Goal: Information Seeking & Learning: Find specific fact

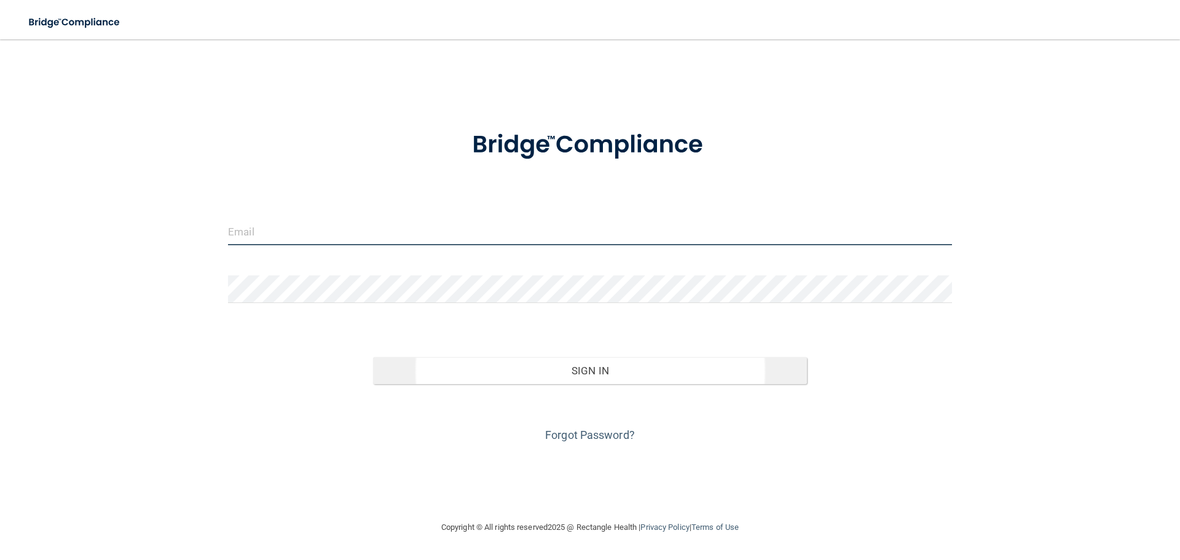
type input "[EMAIL_ADDRESS][DOMAIN_NAME]"
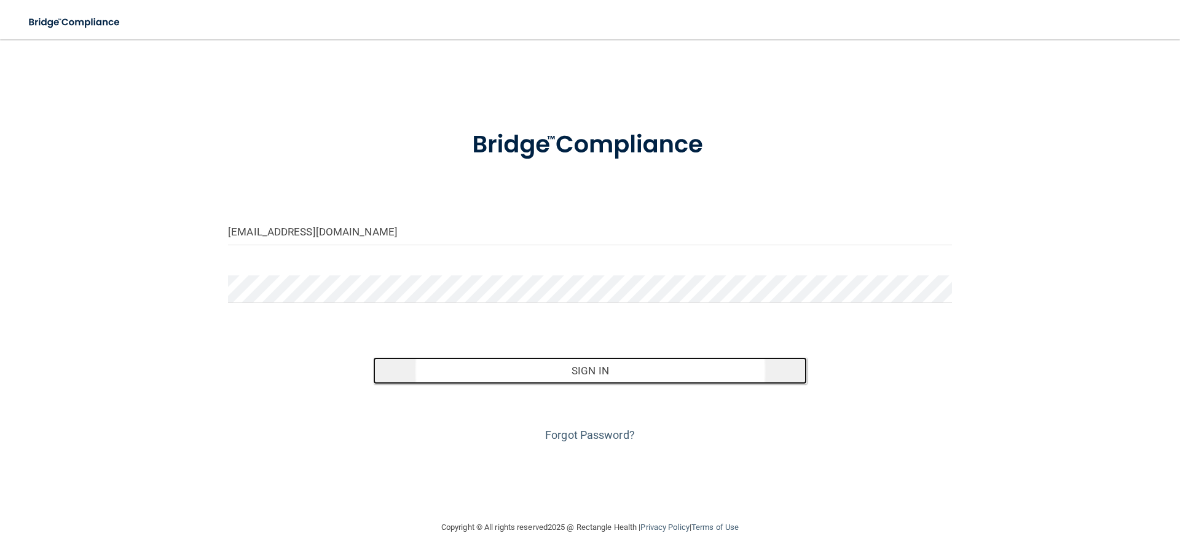
click at [584, 374] on button "Sign In" at bounding box center [590, 370] width 435 height 27
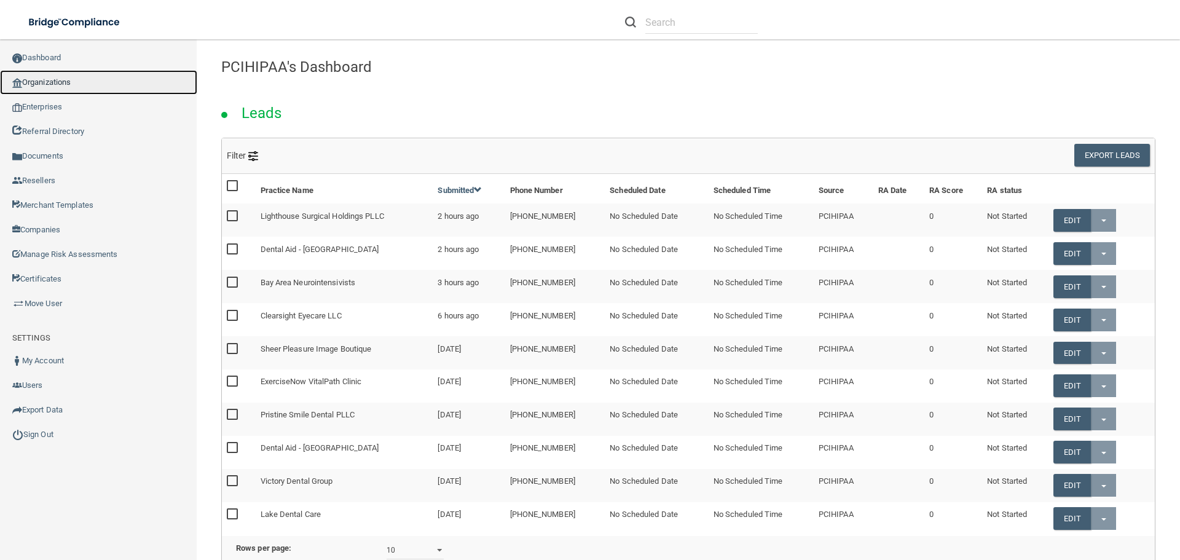
click at [45, 82] on link "Organizations" at bounding box center [98, 82] width 197 height 25
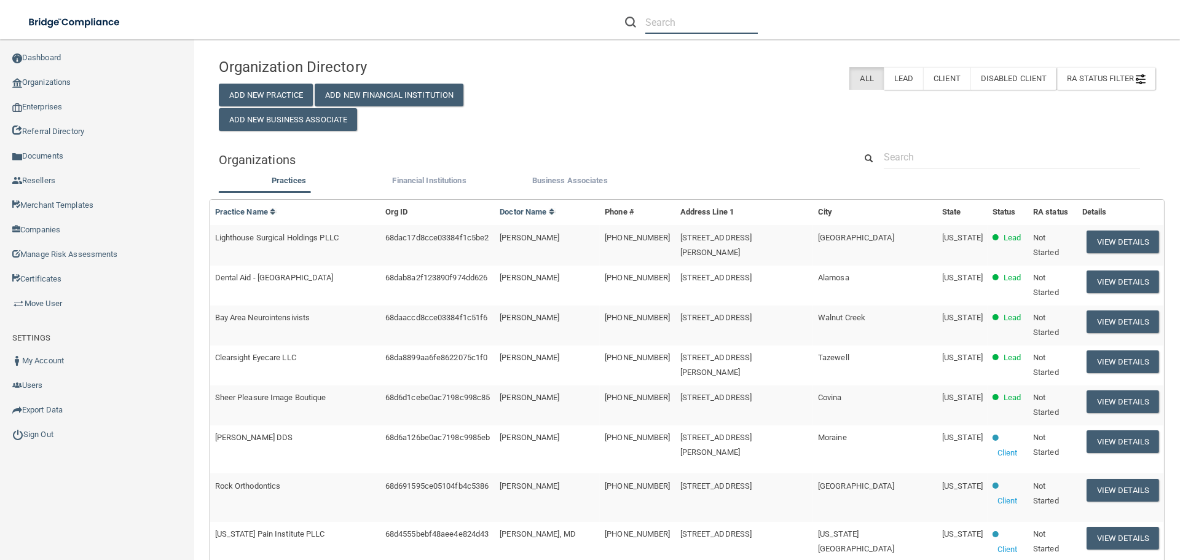
click at [666, 20] on input "text" at bounding box center [701, 22] width 112 height 23
paste input "Haines City Dental"
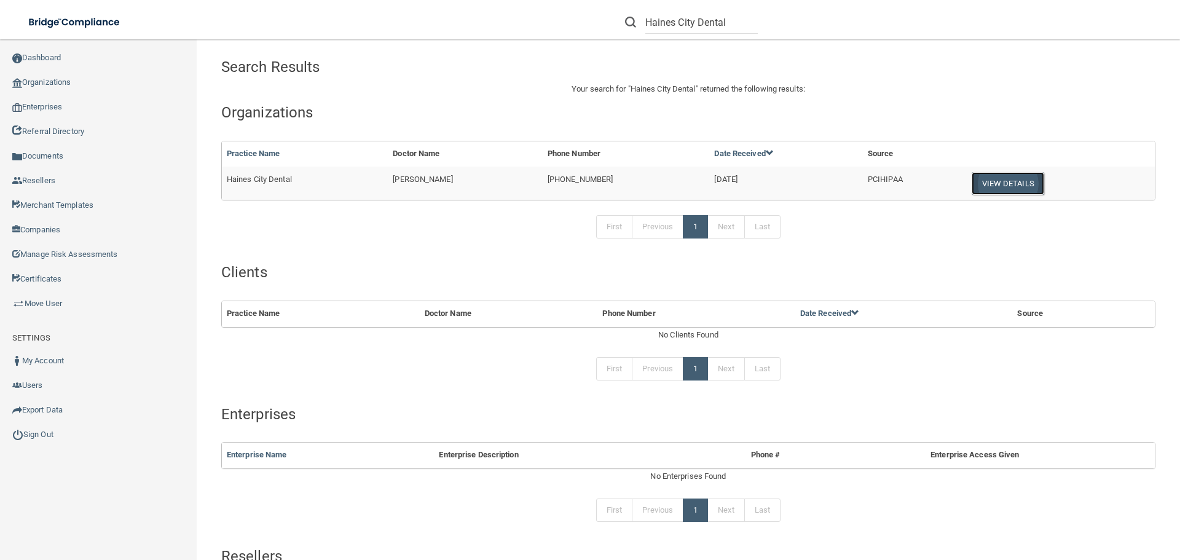
click at [986, 181] on button "View Details" at bounding box center [1008, 183] width 73 height 23
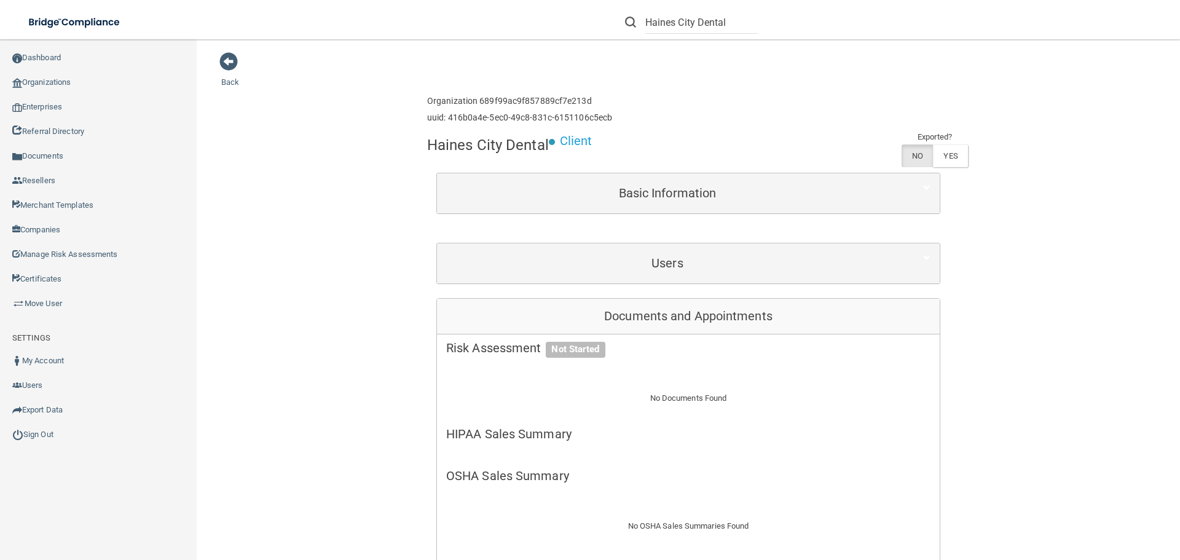
drag, startPoint x: 419, startPoint y: 143, endPoint x: 548, endPoint y: 136, distance: 128.6
copy h4 "Haines City Dental"
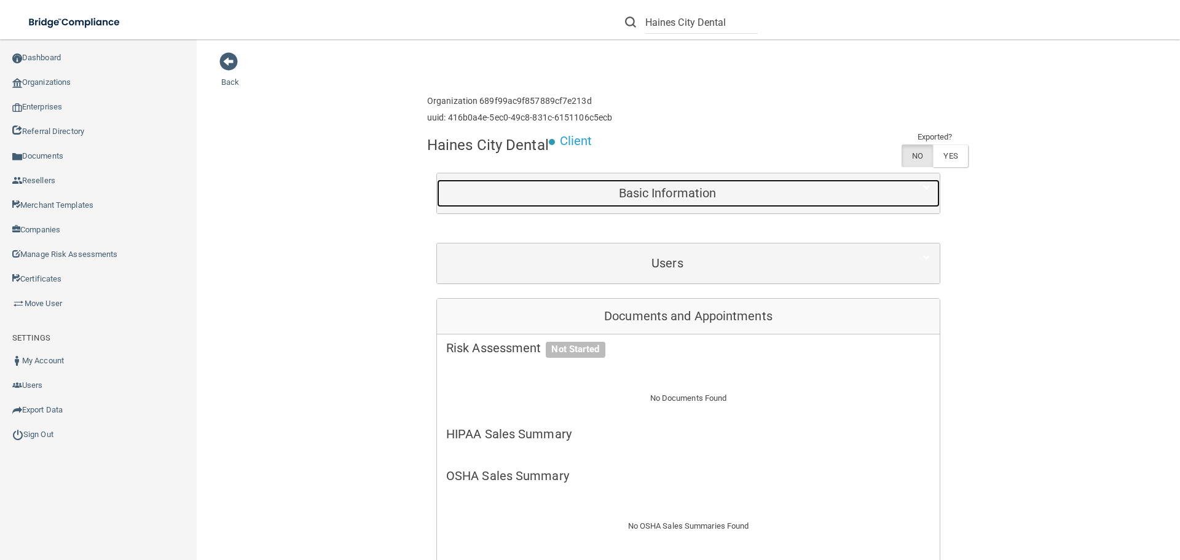
click at [644, 188] on h5 "Basic Information" at bounding box center [667, 193] width 443 height 14
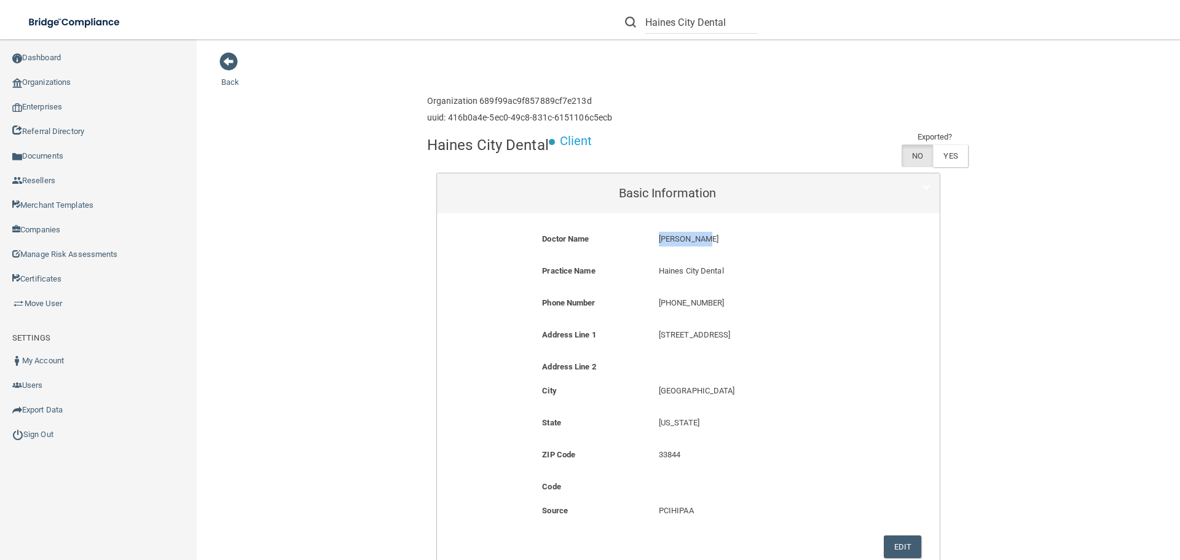
drag, startPoint x: 711, startPoint y: 235, endPoint x: 652, endPoint y: 242, distance: 58.8
click at [652, 242] on div "[PERSON_NAME] [PERSON_NAME]" at bounding box center [766, 243] width 233 height 23
copy p "[PERSON_NAME]"
click at [224, 58] on span at bounding box center [228, 61] width 18 height 18
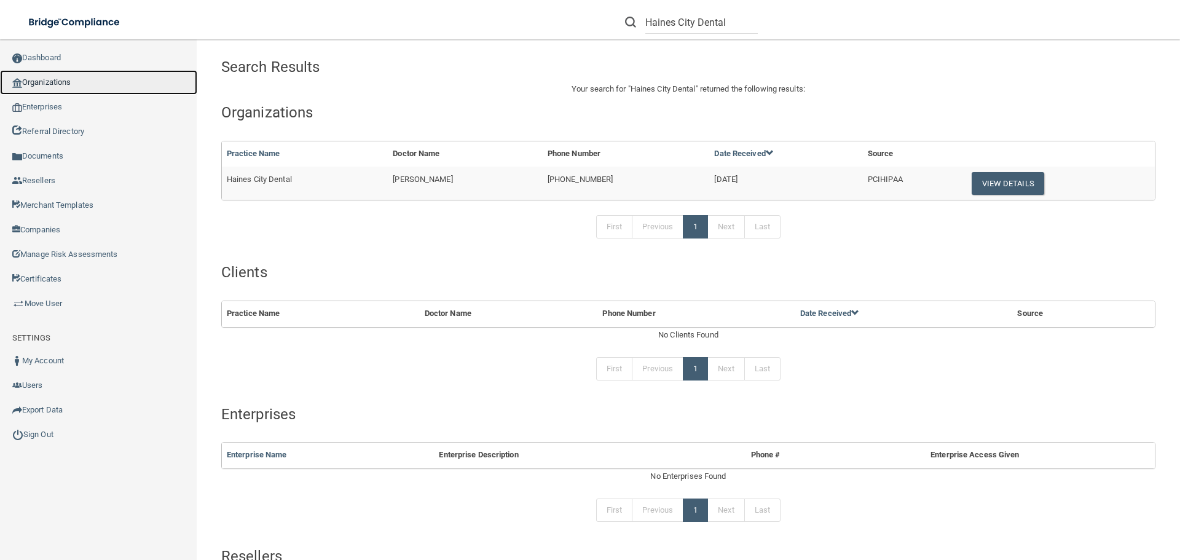
click at [59, 80] on link "Organizations" at bounding box center [98, 82] width 197 height 25
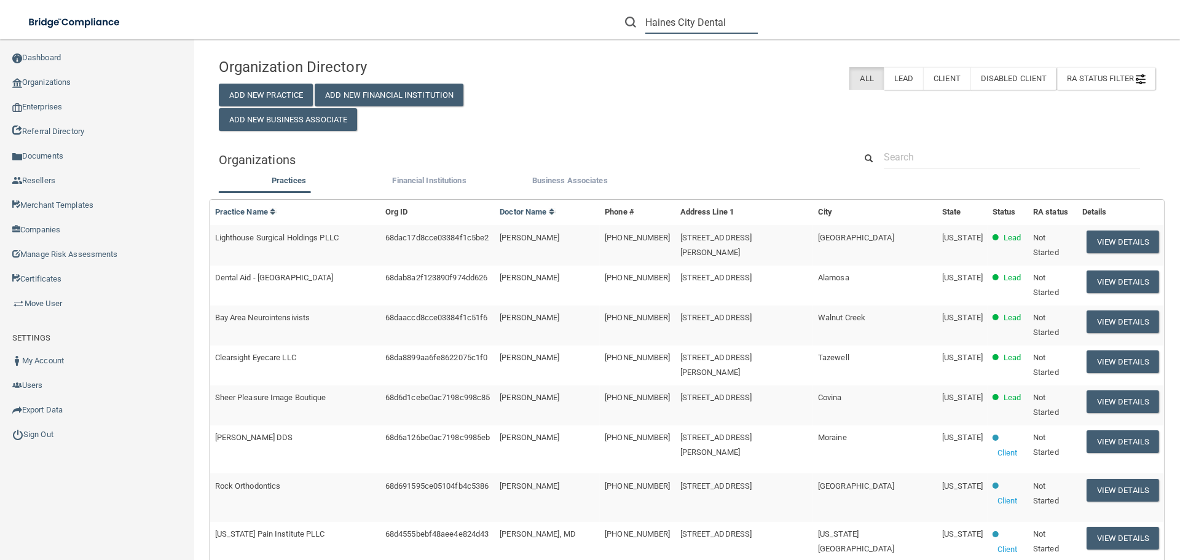
click at [747, 20] on input "Haines City Dental" at bounding box center [701, 22] width 112 height 23
type input "H"
paste input "[PERSON_NAME]"
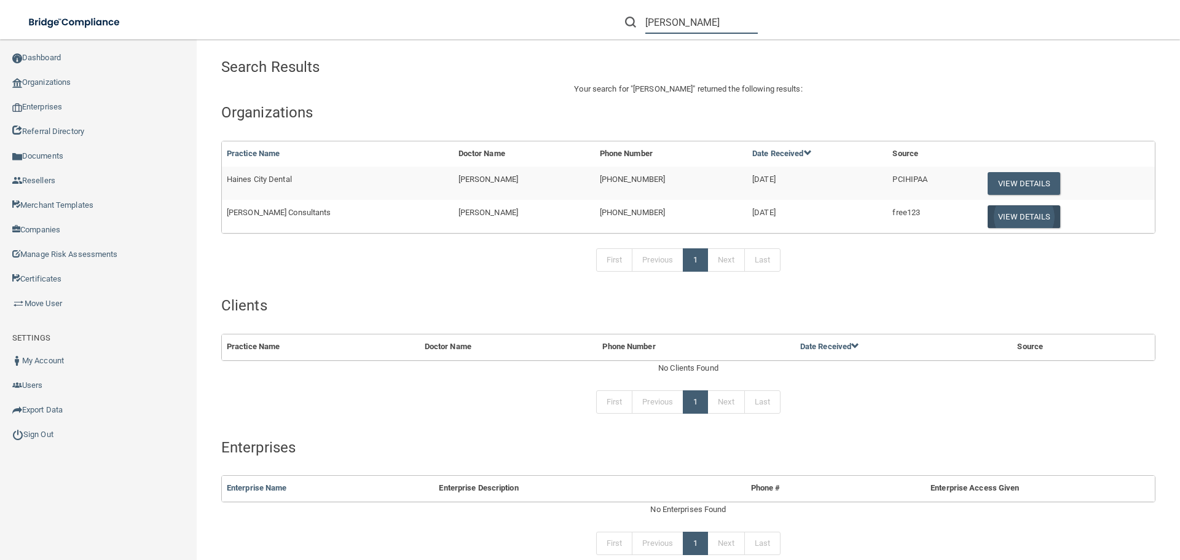
type input "[PERSON_NAME]"
click at [1003, 213] on button "View Details" at bounding box center [1024, 216] width 73 height 23
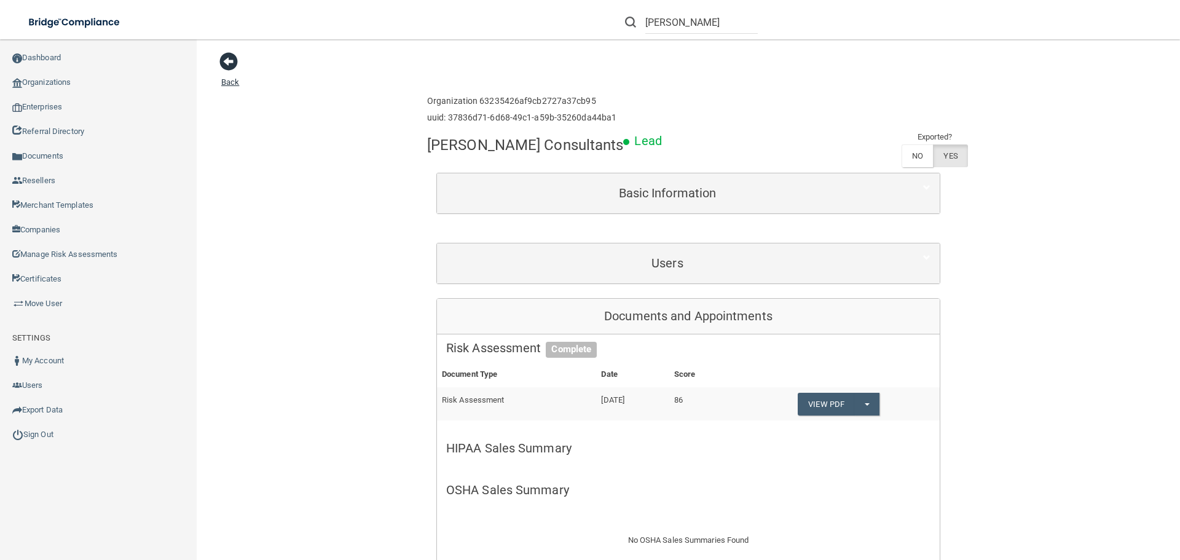
click at [227, 59] on span at bounding box center [228, 61] width 18 height 18
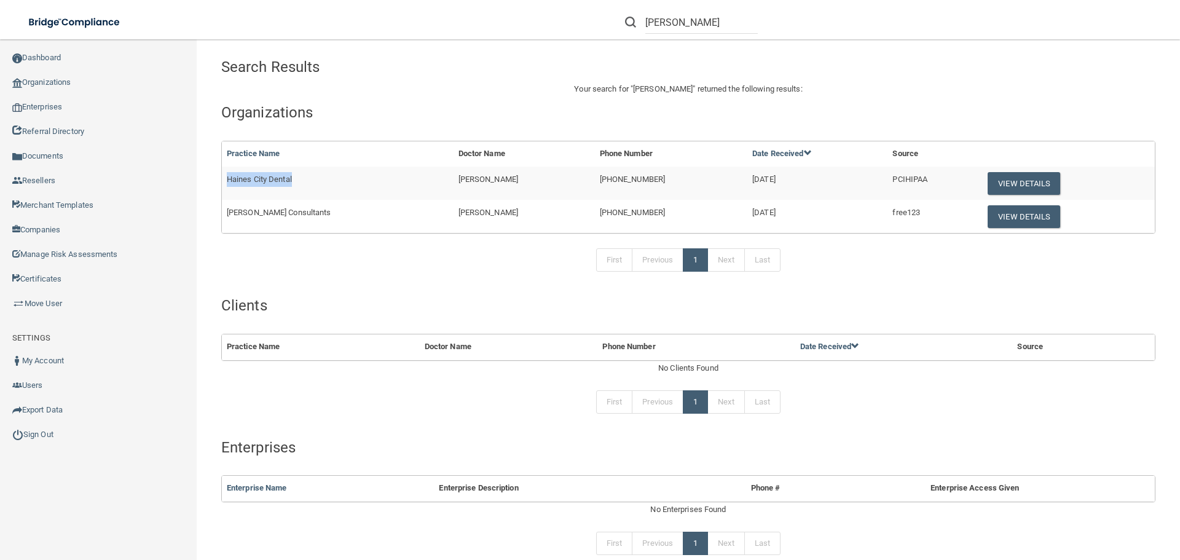
drag, startPoint x: 305, startPoint y: 181, endPoint x: 225, endPoint y: 182, distance: 79.9
click at [225, 182] on td "Haines City Dental" at bounding box center [338, 183] width 232 height 33
copy span "Haines City Dental"
